Goal: Information Seeking & Learning: Learn about a topic

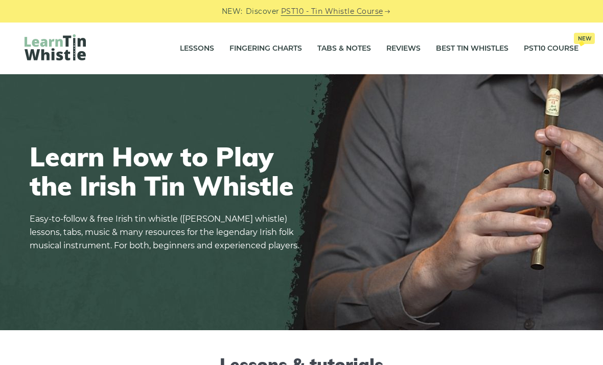
click at [355, 45] on link "Tabs & Notes" at bounding box center [345, 49] width 54 height 26
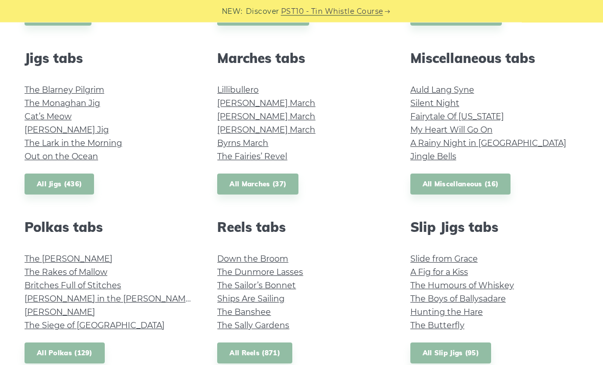
scroll to position [559, 0]
click at [44, 182] on link "All Jigs (436)" at bounding box center [60, 183] width 70 height 21
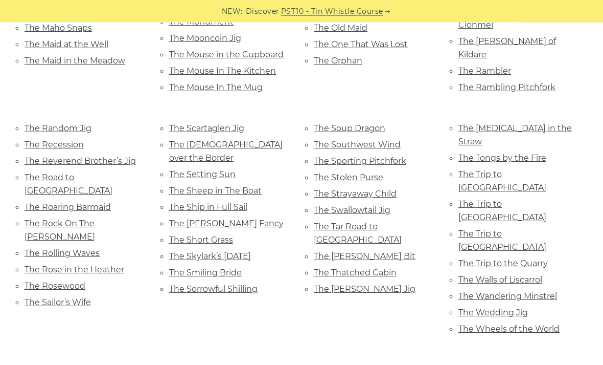
scroll to position [2172, 0]
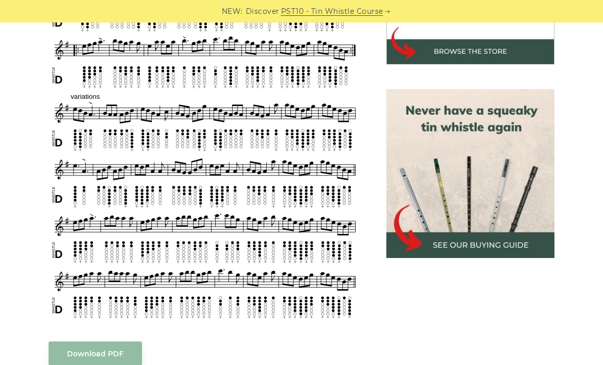
scroll to position [402, 0]
